Goal: Transaction & Acquisition: Purchase product/service

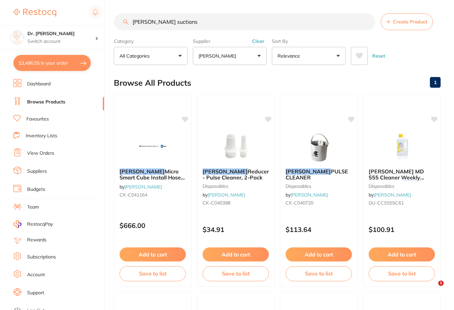
click at [55, 66] on button "$3,496.55 in your order" at bounding box center [51, 63] width 77 height 16
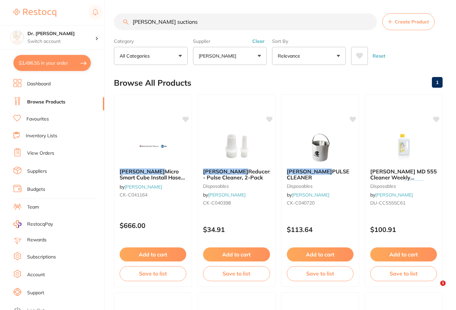
checkbox input "true"
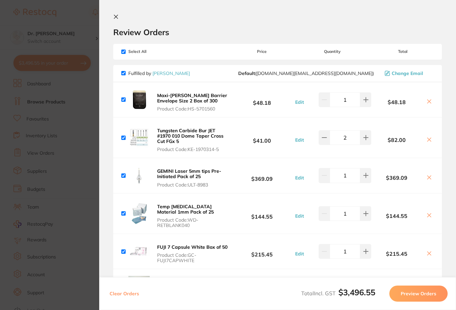
click at [52, 30] on section "Update RRP Set your pre negotiated price for this item. Item Agreed RRP (excl. …" at bounding box center [228, 155] width 456 height 310
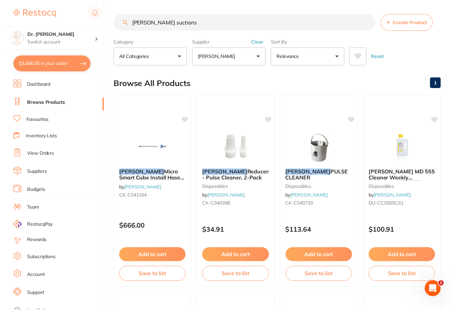
scroll to position [1392, 0]
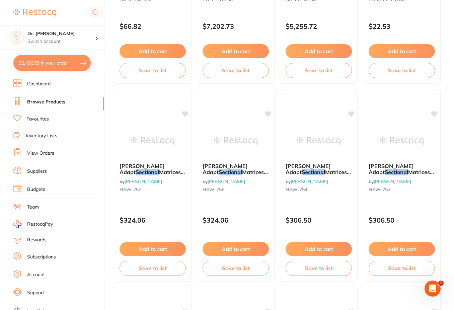
click at [46, 118] on link "Favourites" at bounding box center [37, 119] width 22 height 7
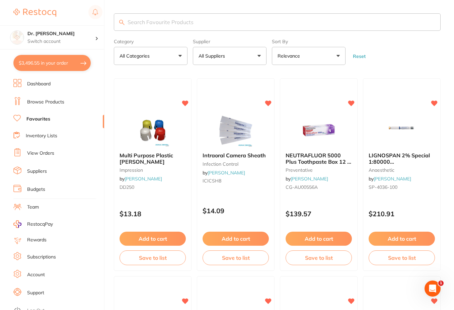
click at [196, 24] on input "search" at bounding box center [277, 21] width 327 height 17
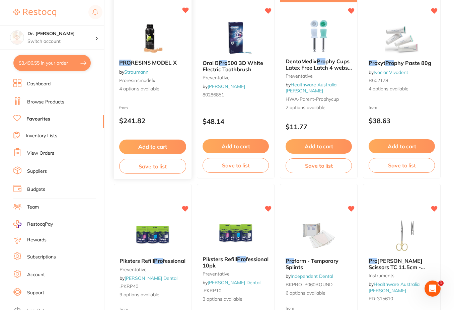
scroll to position [34, 0]
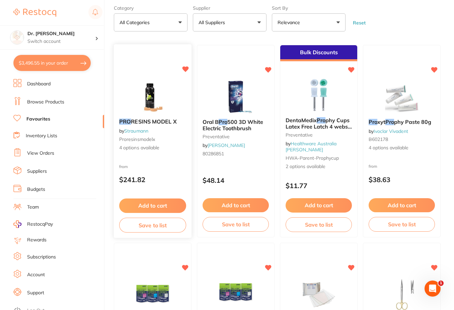
type input "pro"
click at [153, 98] on img at bounding box center [153, 97] width 44 height 34
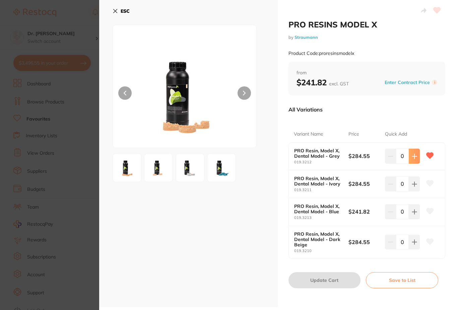
click at [414, 159] on button at bounding box center [414, 156] width 11 height 15
type input "1"
